Goal: Check status: Check status

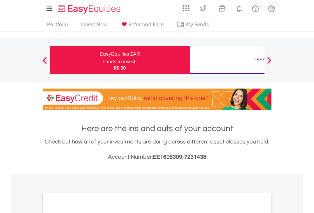
click at [103, 60] on div "Funds to invest:" at bounding box center [120, 61] width 34 height 6
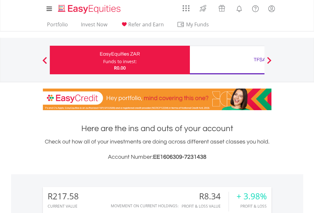
scroll to position [61, 100]
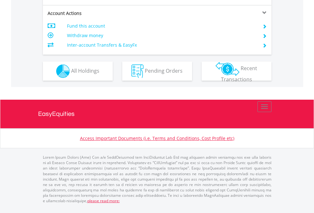
scroll to position [620, 0]
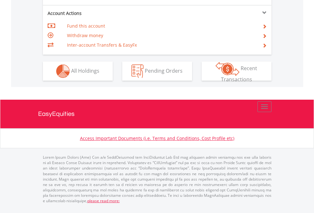
scroll to position [595, 0]
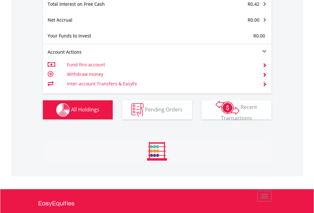
scroll to position [61, 100]
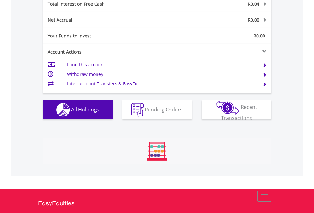
scroll to position [61, 100]
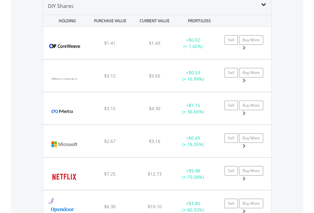
scroll to position [613, 0]
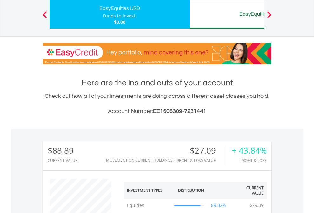
scroll to position [61, 100]
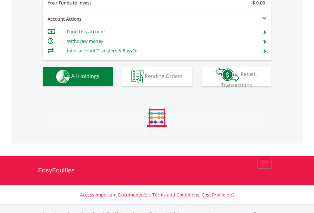
scroll to position [628, 0]
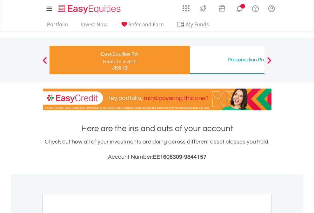
scroll to position [381, 0]
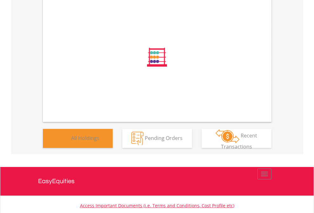
click at [71, 141] on span "All Holdings" at bounding box center [85, 137] width 28 height 7
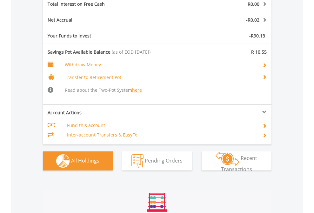
scroll to position [61, 100]
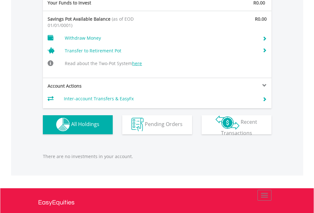
scroll to position [655, 0]
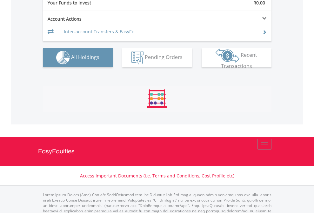
scroll to position [628, 0]
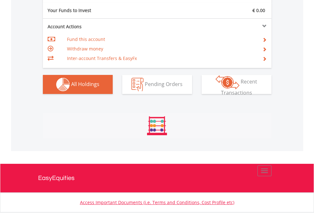
scroll to position [61, 100]
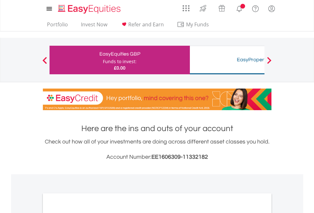
scroll to position [381, 0]
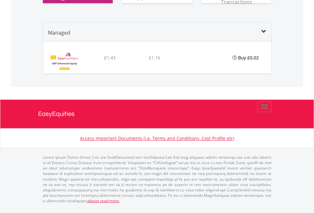
scroll to position [602, 0]
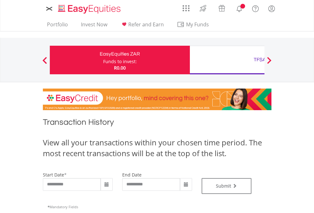
type input "**********"
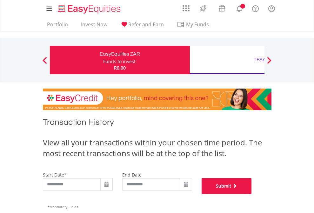
click at [251, 194] on button "Submit" at bounding box center [226, 186] width 50 height 16
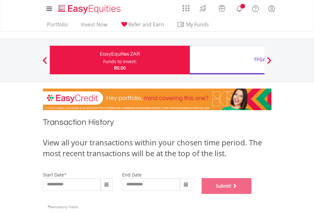
scroll to position [257, 0]
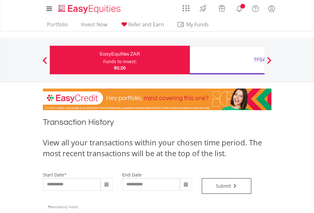
click at [227, 60] on div "TFSA" at bounding box center [259, 59] width 132 height 9
type input "**********"
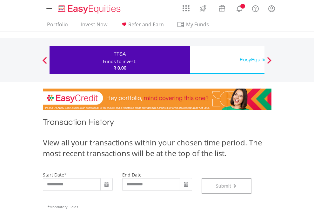
scroll to position [257, 0]
click at [227, 60] on div "EasyEquities USD" at bounding box center [259, 59] width 132 height 9
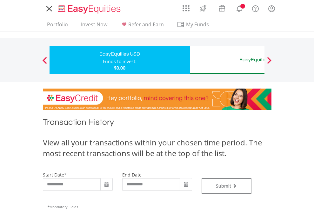
type input "**********"
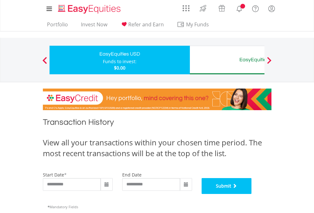
click at [251, 194] on button "Submit" at bounding box center [226, 186] width 50 height 16
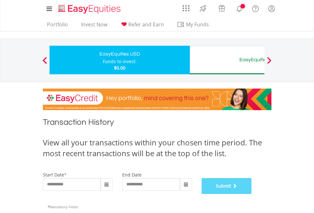
scroll to position [257, 0]
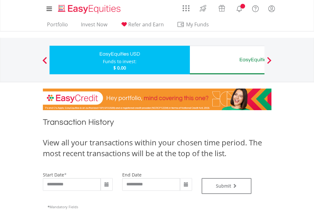
click at [227, 60] on div "EasyEquities AUD" at bounding box center [259, 59] width 132 height 9
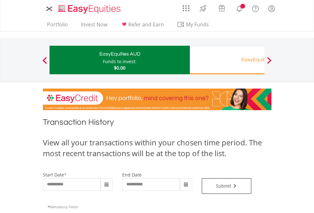
type input "**********"
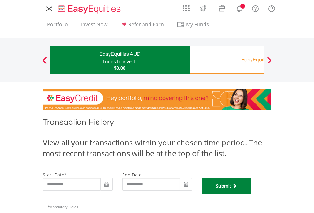
click at [251, 194] on button "Submit" at bounding box center [226, 186] width 50 height 16
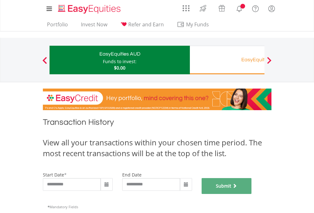
scroll to position [257, 0]
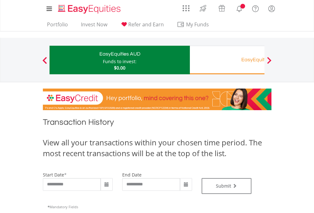
click at [227, 60] on div "EasyEquities RA" at bounding box center [259, 59] width 132 height 9
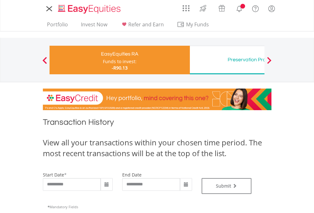
type input "**********"
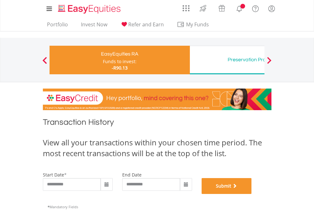
click at [251, 194] on button "Submit" at bounding box center [226, 186] width 50 height 16
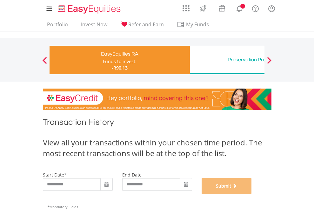
scroll to position [257, 0]
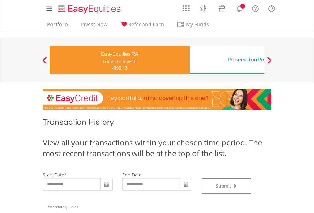
click at [227, 60] on div "Preservation Provident Fund" at bounding box center [259, 59] width 132 height 9
type input "**********"
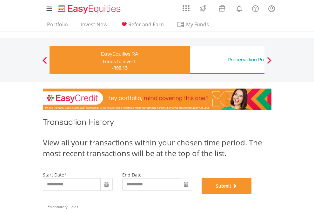
click at [251, 194] on button "Submit" at bounding box center [226, 186] width 50 height 16
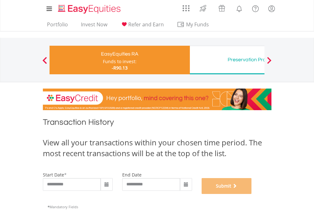
scroll to position [257, 0]
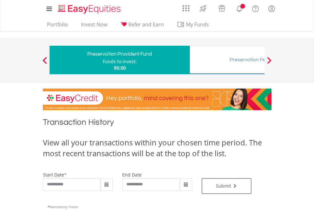
click at [227, 60] on div "Preservation Pension Fund" at bounding box center [259, 59] width 132 height 9
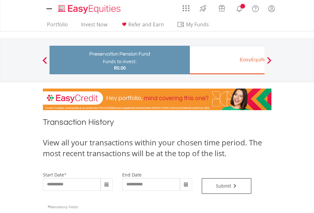
type input "**********"
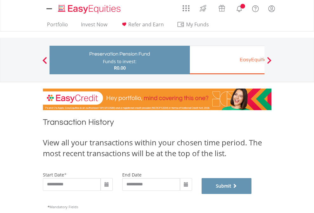
click at [251, 194] on button "Submit" at bounding box center [226, 186] width 50 height 16
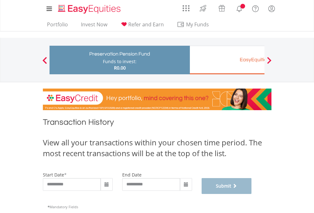
scroll to position [257, 0]
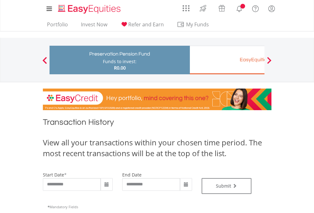
click at [227, 60] on div "EasyEquities EUR" at bounding box center [259, 59] width 132 height 9
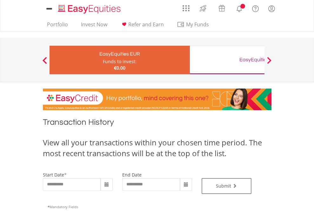
type input "**********"
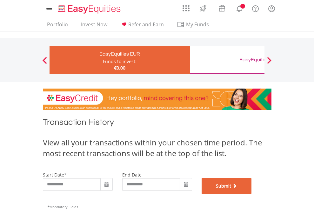
click at [251, 194] on button "Submit" at bounding box center [226, 186] width 50 height 16
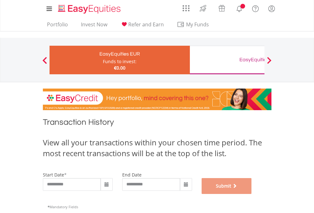
scroll to position [257, 0]
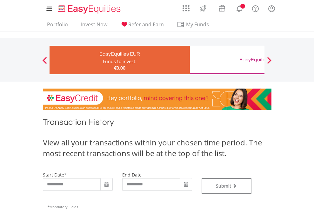
click at [227, 60] on div "EasyEquities GBP" at bounding box center [259, 59] width 132 height 9
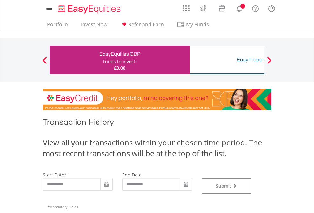
type input "**********"
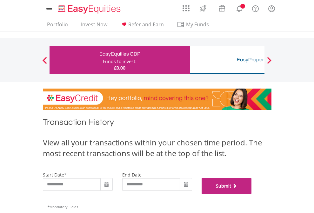
click at [251, 194] on button "Submit" at bounding box center [226, 186] width 50 height 16
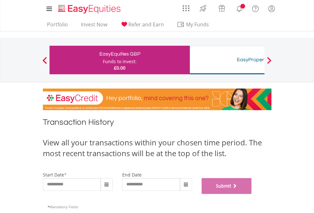
scroll to position [257, 0]
